Goal: Find specific page/section: Find specific page/section

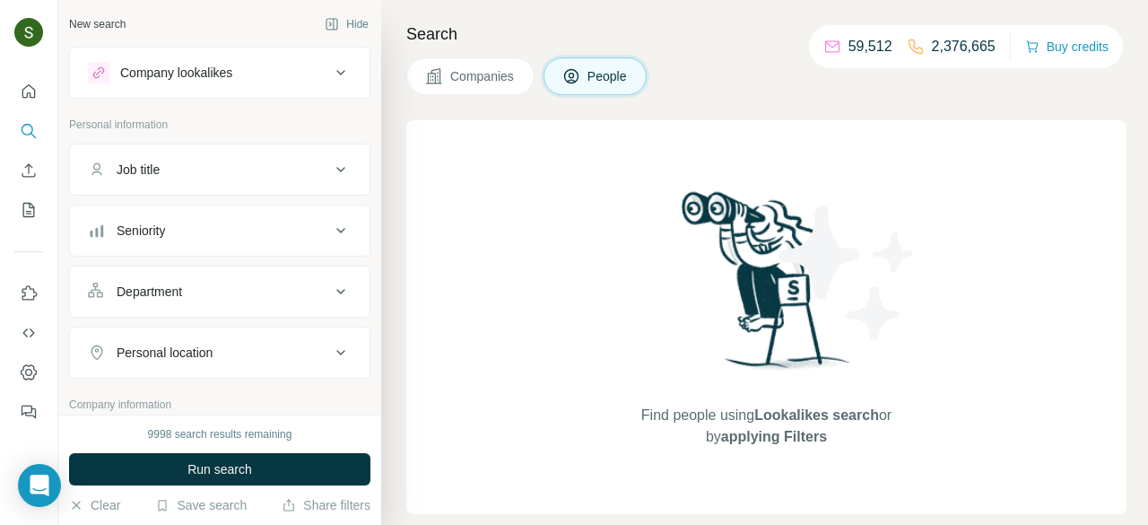
click at [483, 87] on button "Companies" at bounding box center [470, 76] width 128 height 38
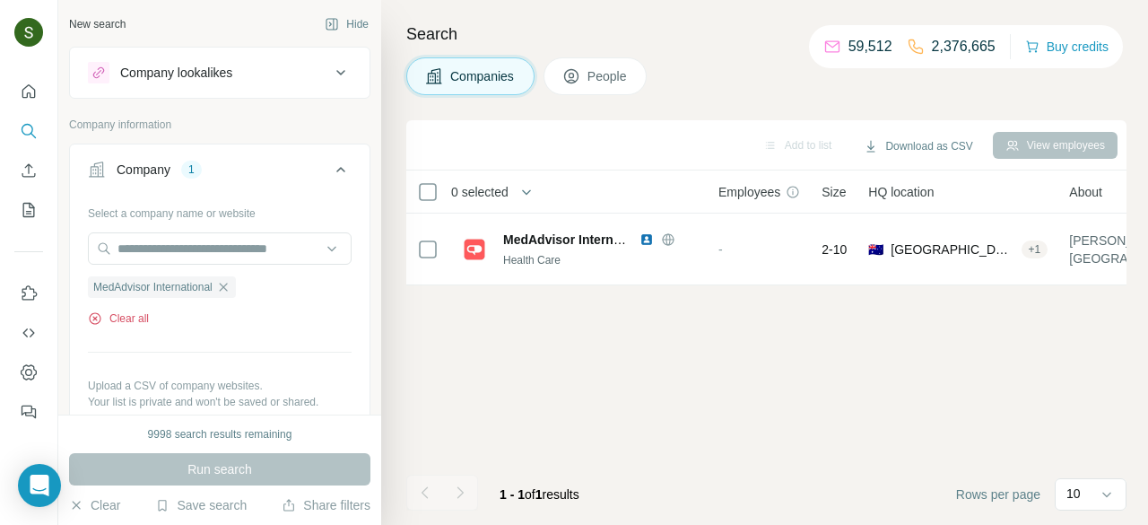
click at [126, 317] on button "Clear all" at bounding box center [118, 318] width 61 height 16
